Goal: Transaction & Acquisition: Download file/media

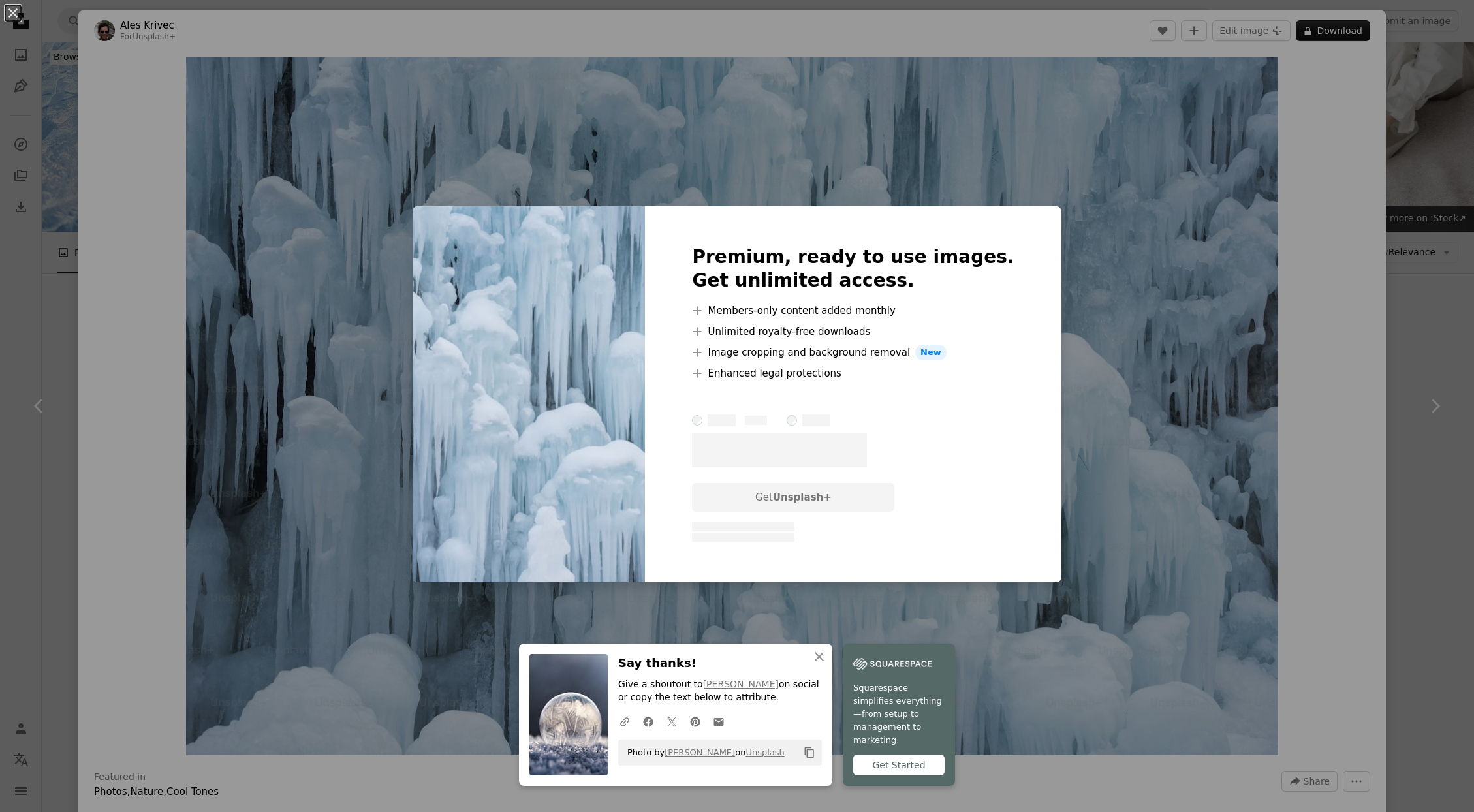
scroll to position [1017, 0]
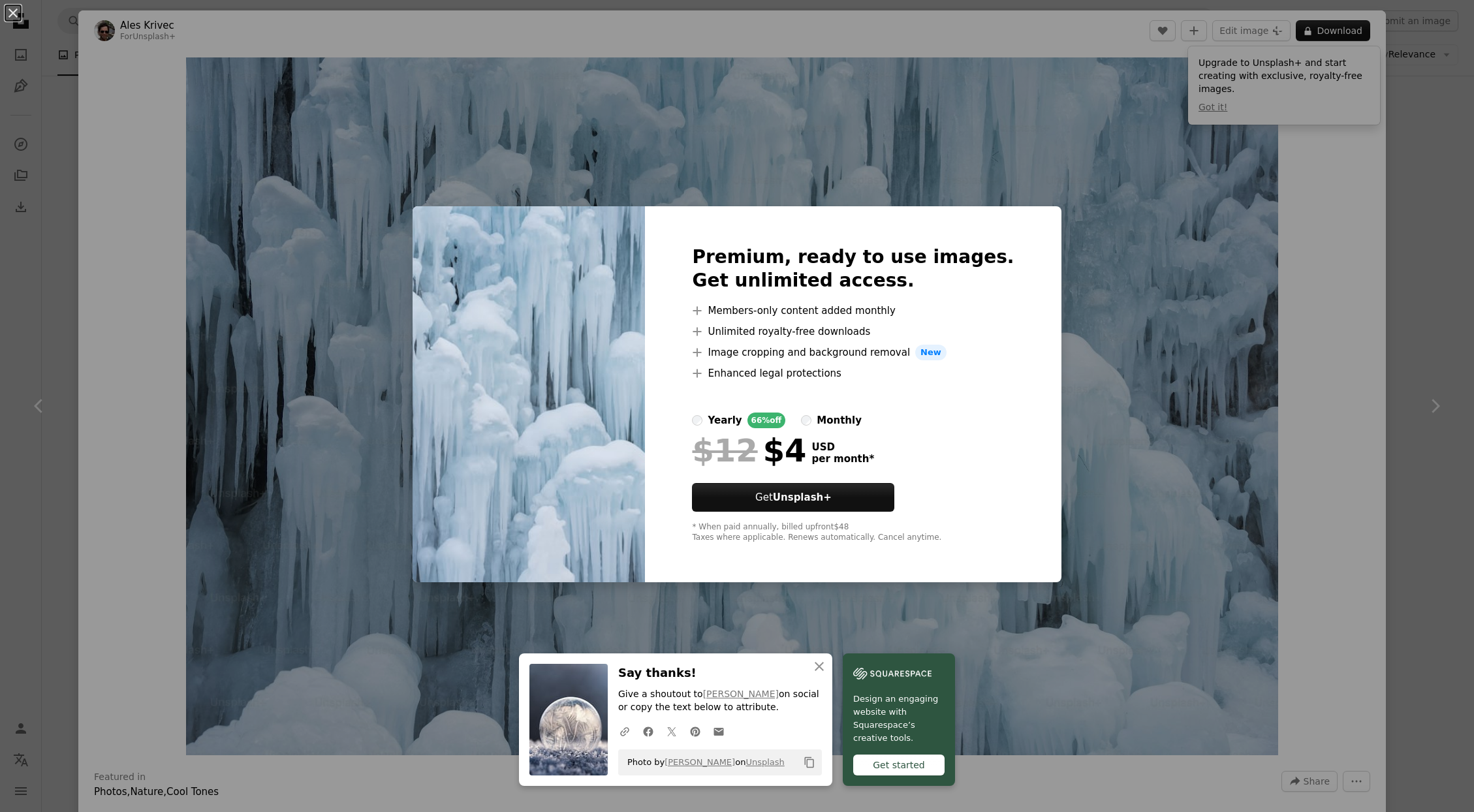
click at [1419, 195] on div "An X shape An X shape Close Say thanks! Give a shoutout to [PERSON_NAME] on soc…" at bounding box center [737, 406] width 1474 height 812
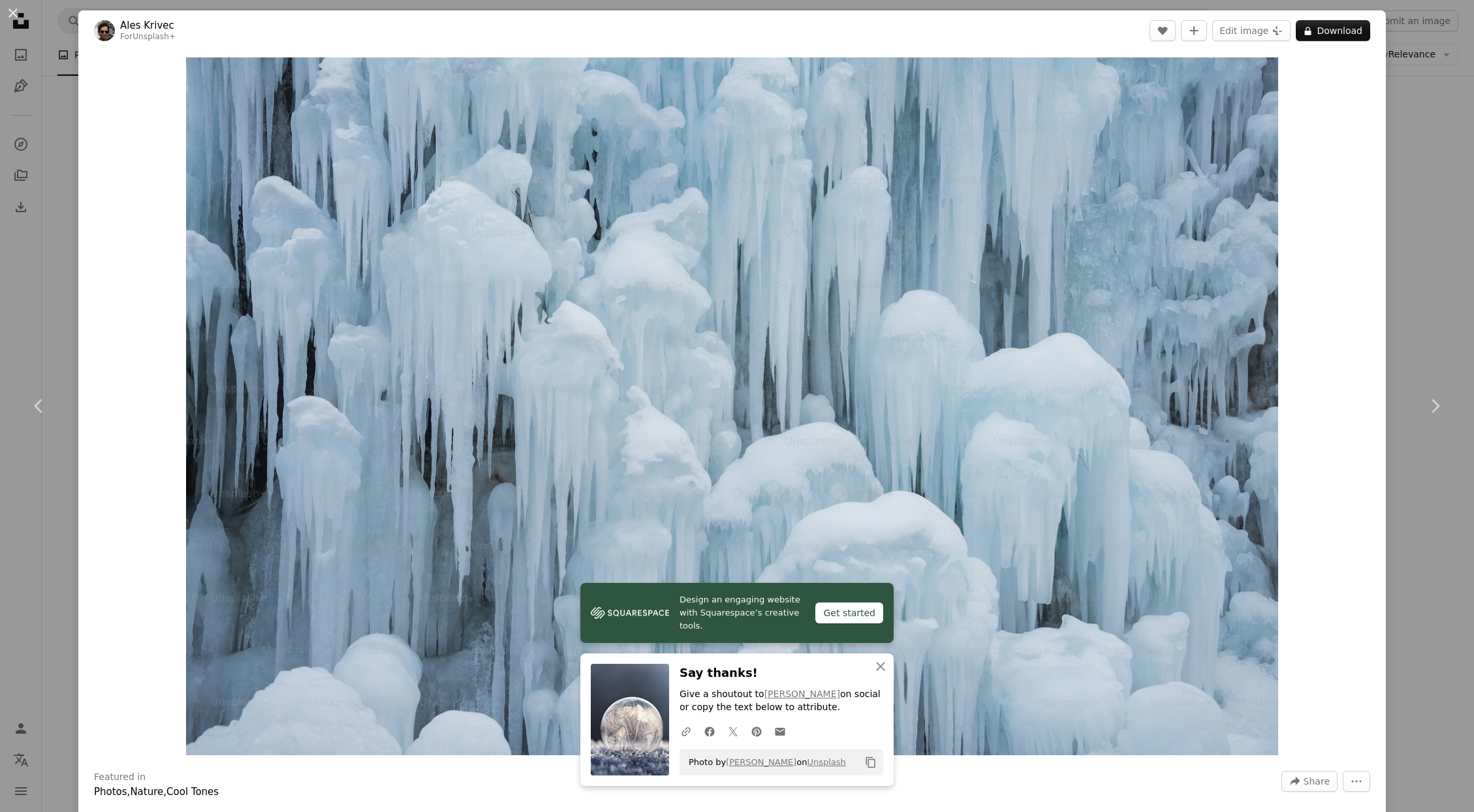
click at [1410, 120] on div "An X shape Chevron left Chevron right Design an engaging website with Squarespa…" at bounding box center [737, 406] width 1474 height 812
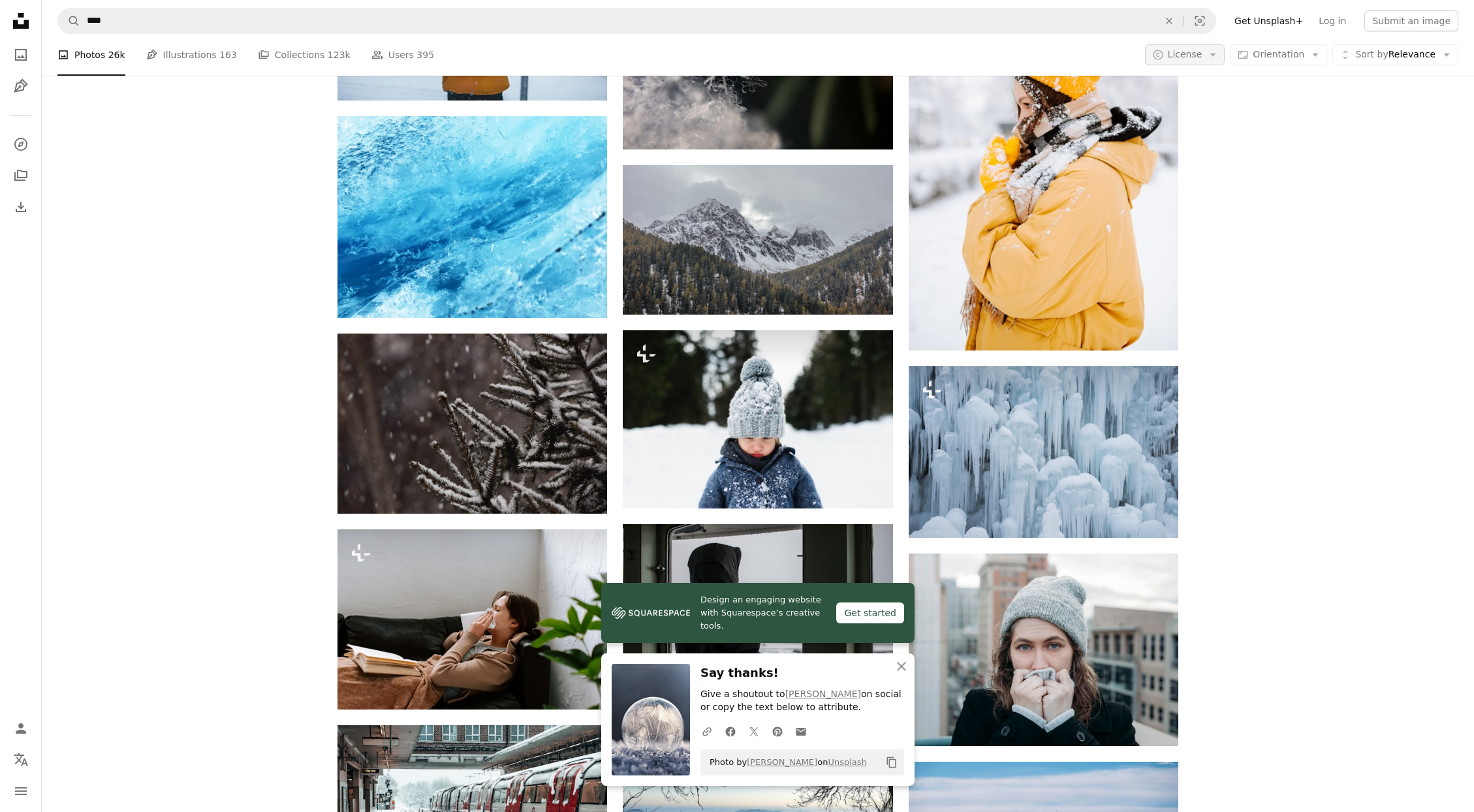
click at [1197, 58] on span "License" at bounding box center [1186, 54] width 35 height 10
click at [1201, 169] on div "License A checkmark All Unsplash+ Free" at bounding box center [1211, 123] width 118 height 106
click at [1204, 161] on span "Free" at bounding box center [1219, 159] width 79 height 13
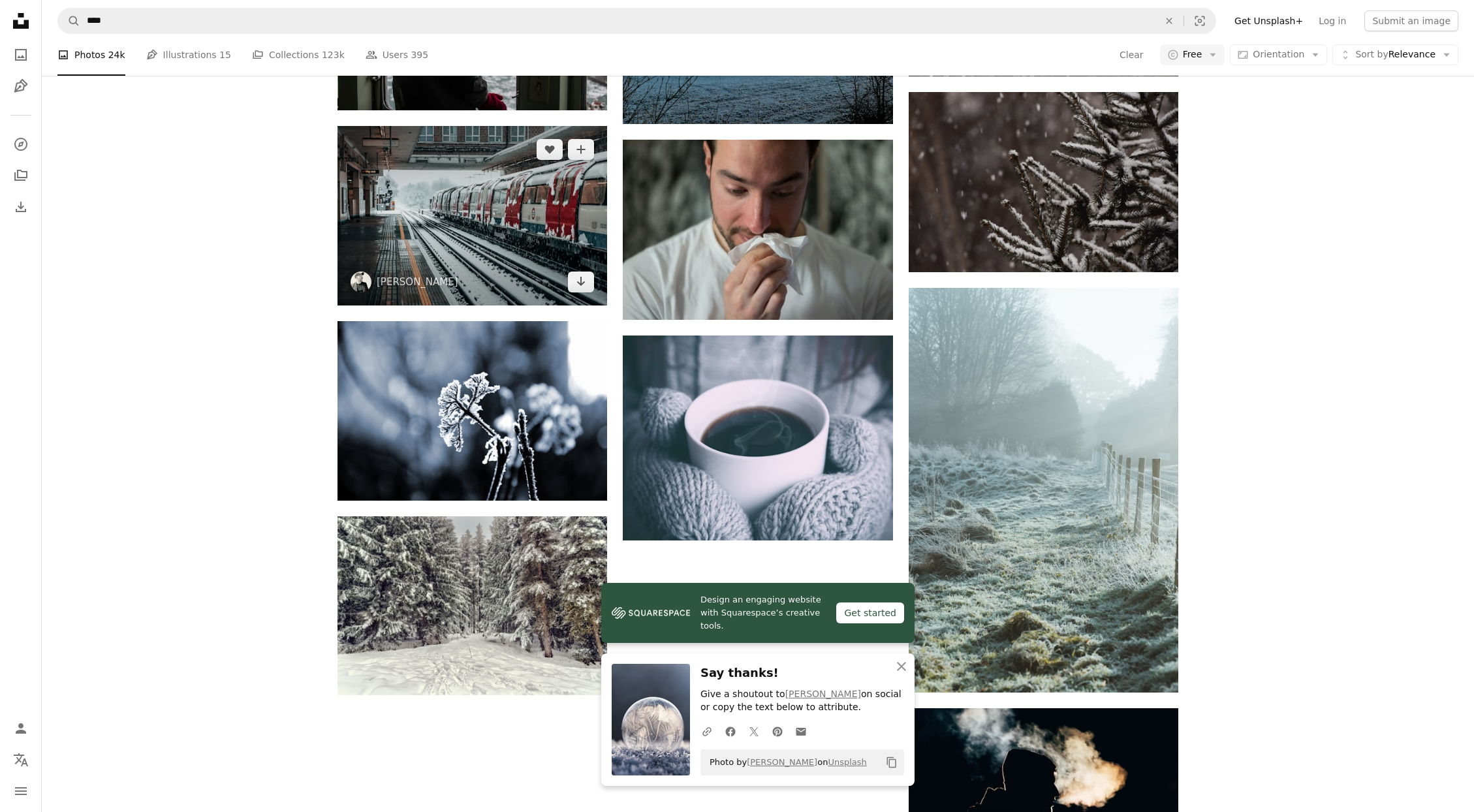
scroll to position [1235, 0]
click at [588, 283] on link "Arrow pointing down" at bounding box center [580, 282] width 26 height 21
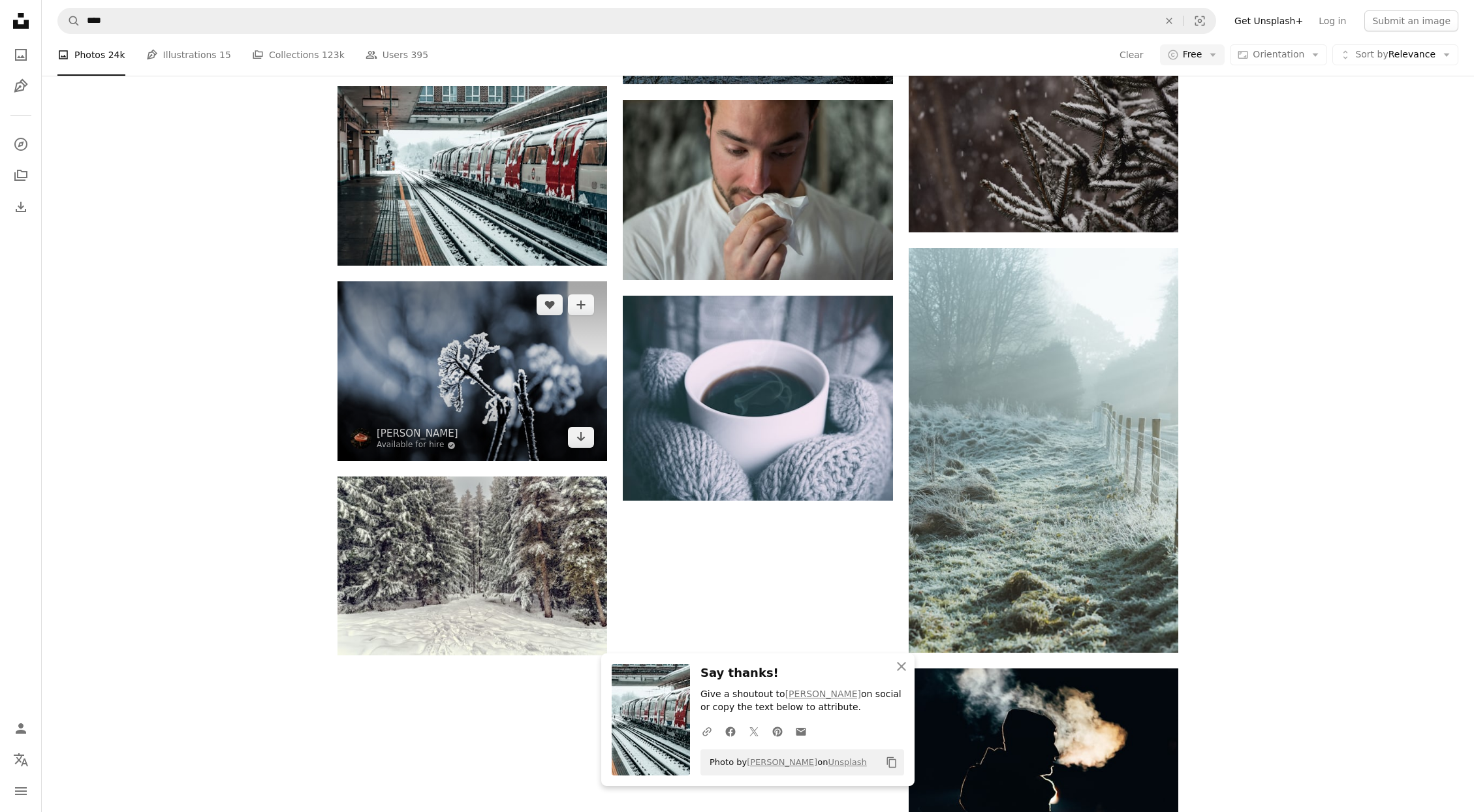
scroll to position [903, 0]
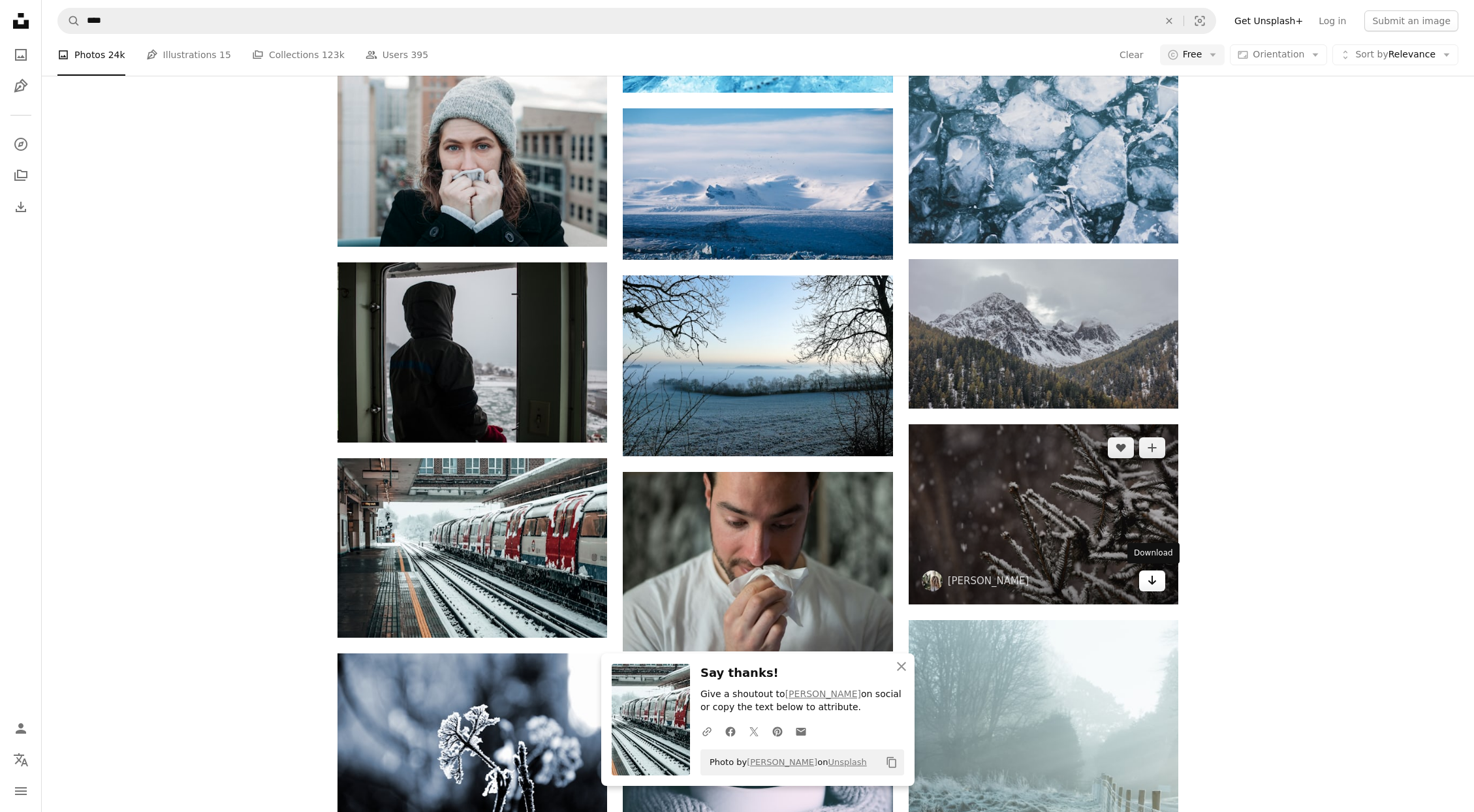
click at [1157, 584] on icon "Arrow pointing down" at bounding box center [1152, 579] width 10 height 16
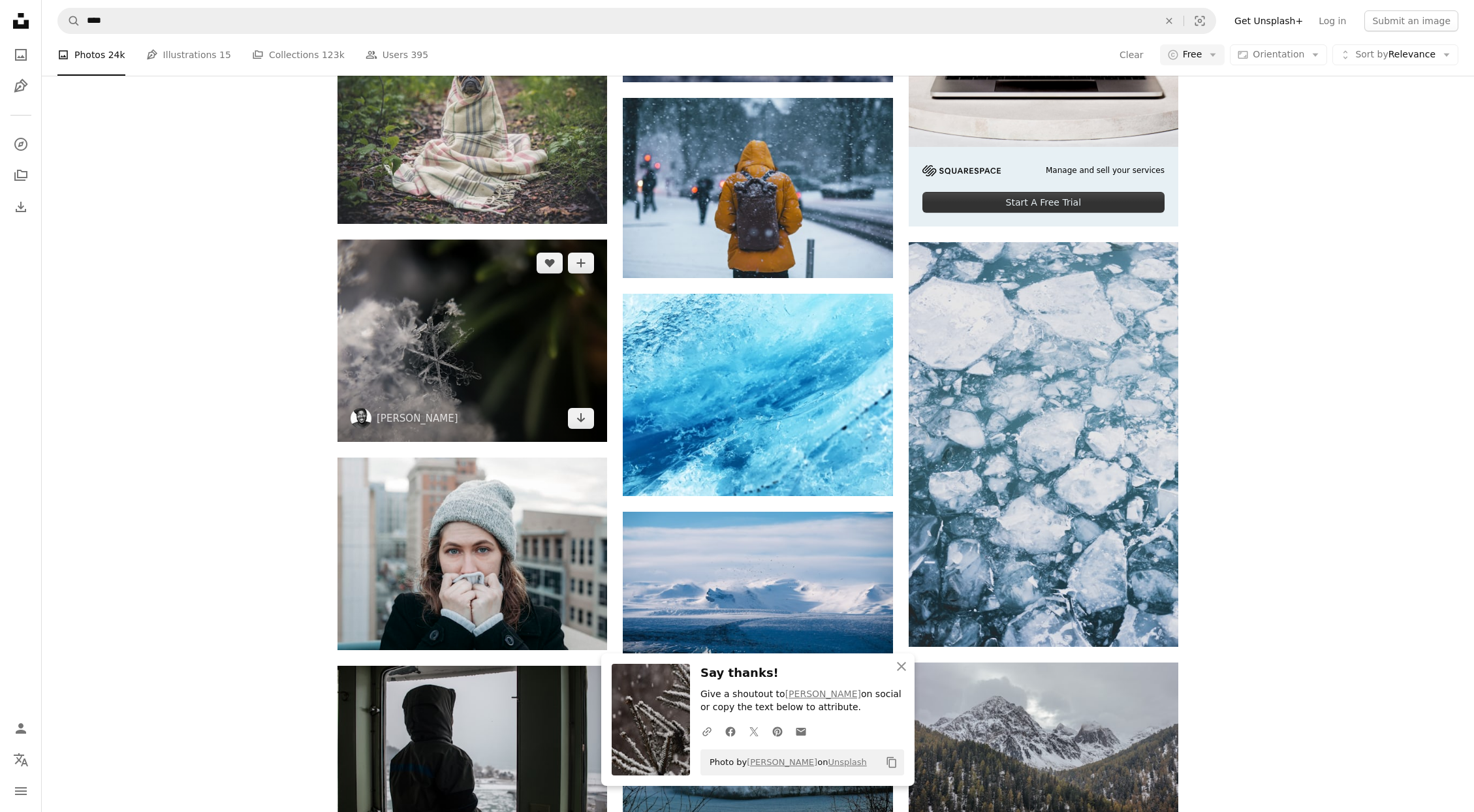
scroll to position [443, 0]
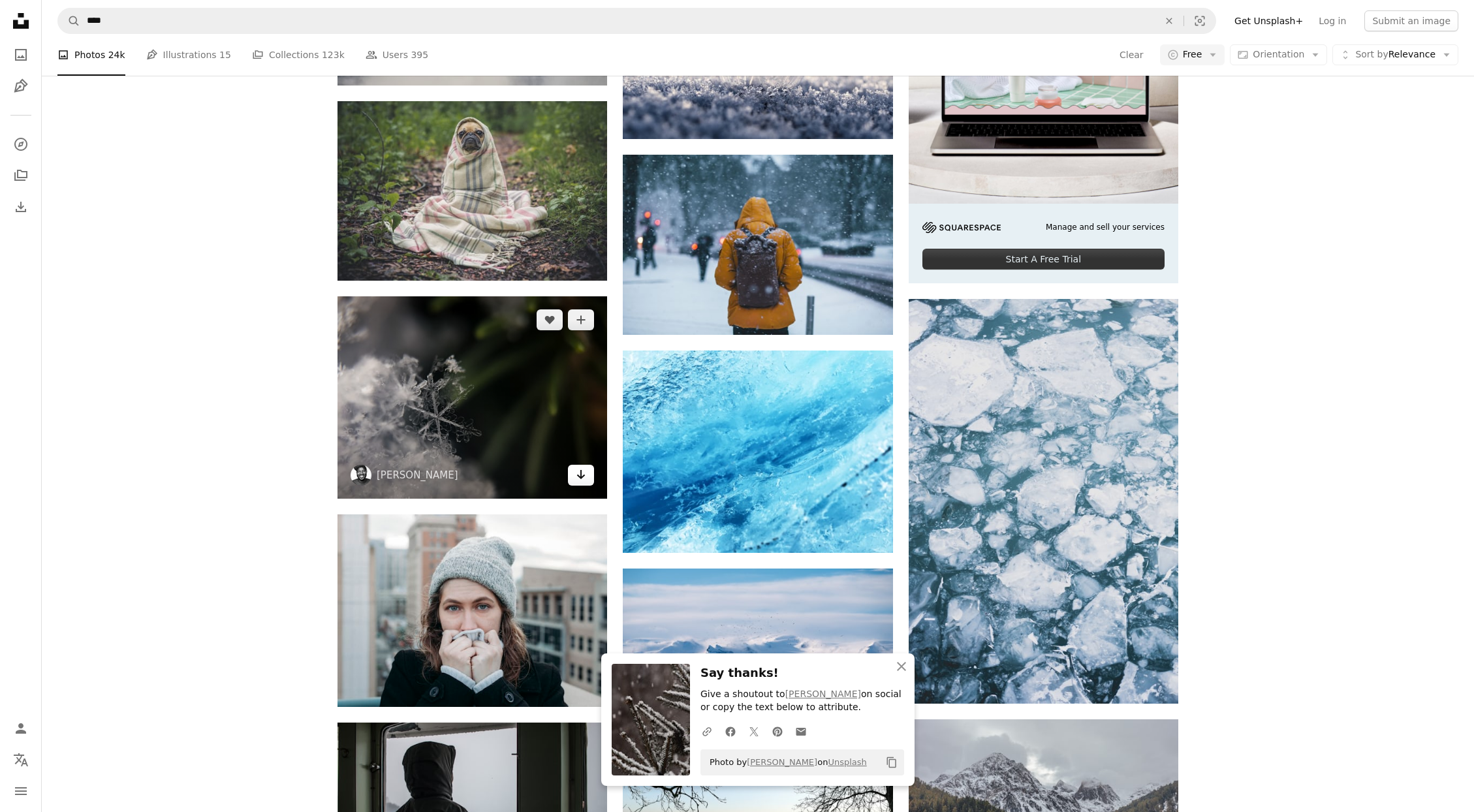
click at [591, 476] on link "Arrow pointing down" at bounding box center [580, 474] width 26 height 21
